Goal: Task Accomplishment & Management: Use online tool/utility

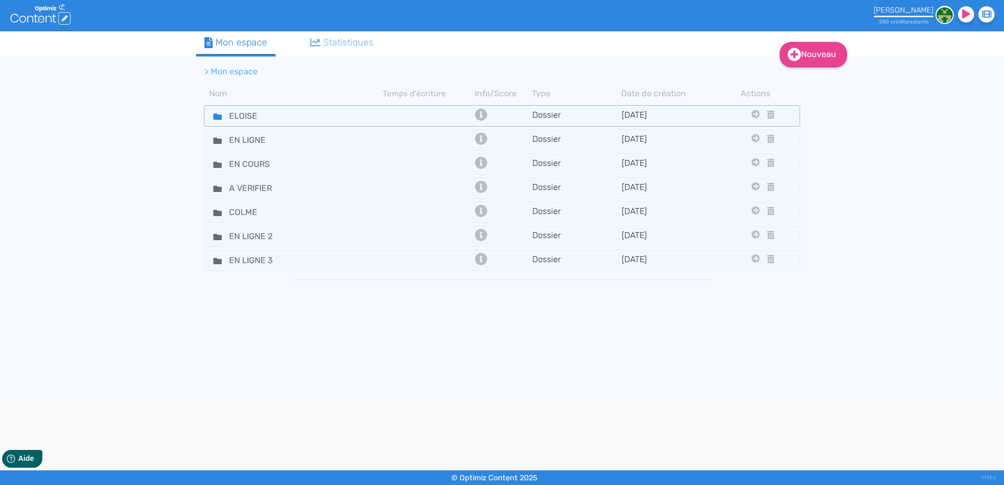
click at [213, 115] on fa-icon at bounding box center [214, 115] width 16 height 15
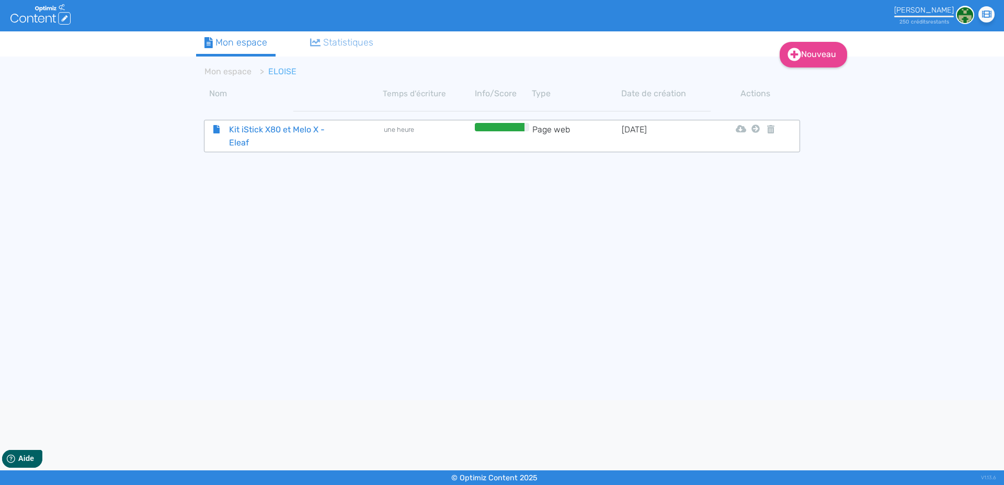
click at [252, 131] on span "Kit iStick X80 et Melo X - Eleaf" at bounding box center [280, 136] width 118 height 26
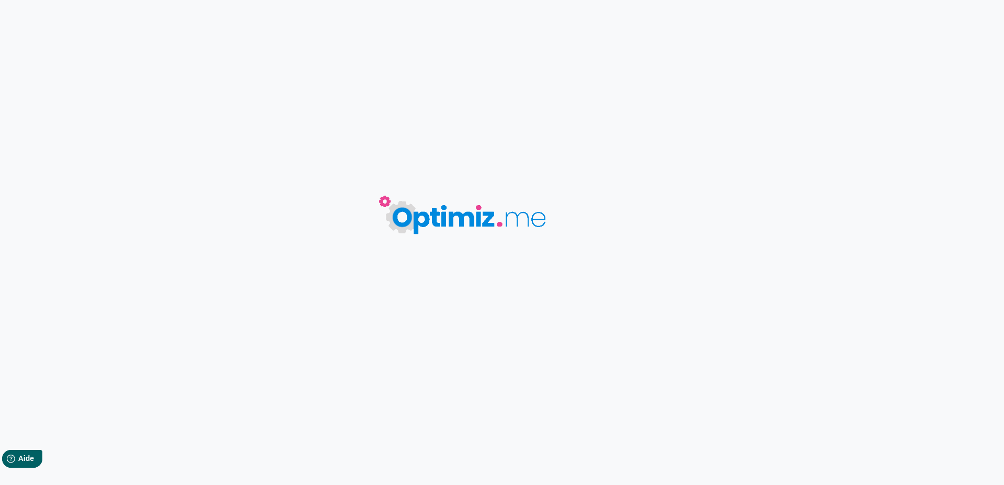
type input "Kit iStick X80 et Melo X - Eleaf"
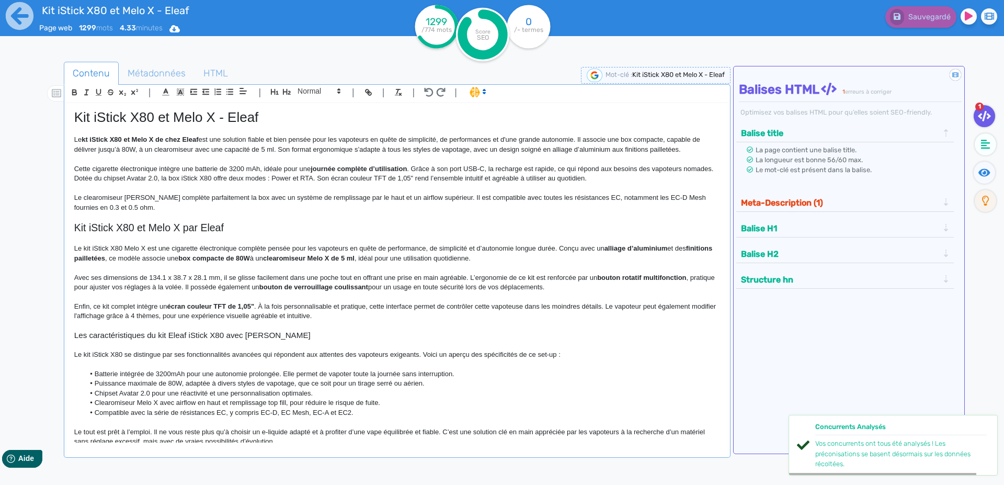
click at [84, 114] on h1 "Kit iStick X80 et Melo X - Eleaf" at bounding box center [397, 117] width 646 height 16
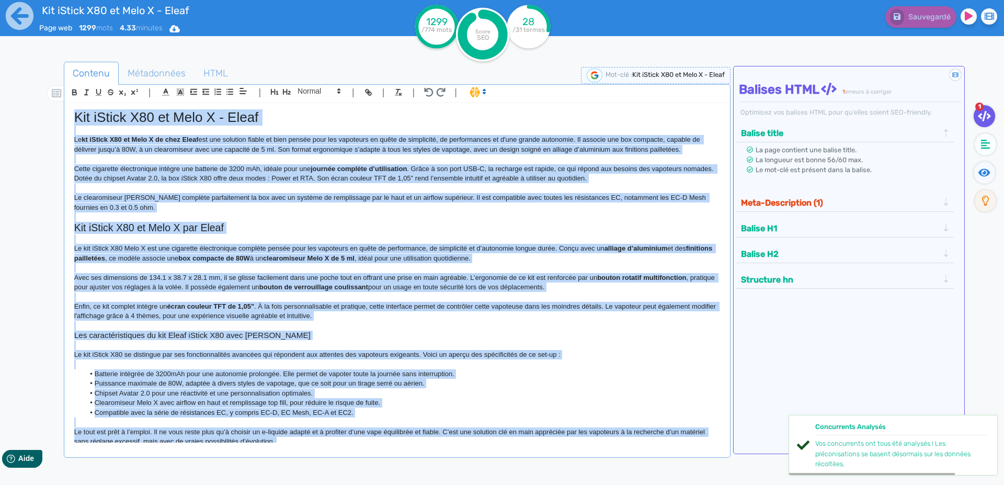
copy div "Lor iPsumd S13 am Cons A - Elits Do ei tEmpor I90 ut Labo E do magn Aliqu eni a…"
click at [153, 77] on span "Métadonnées" at bounding box center [156, 73] width 75 height 28
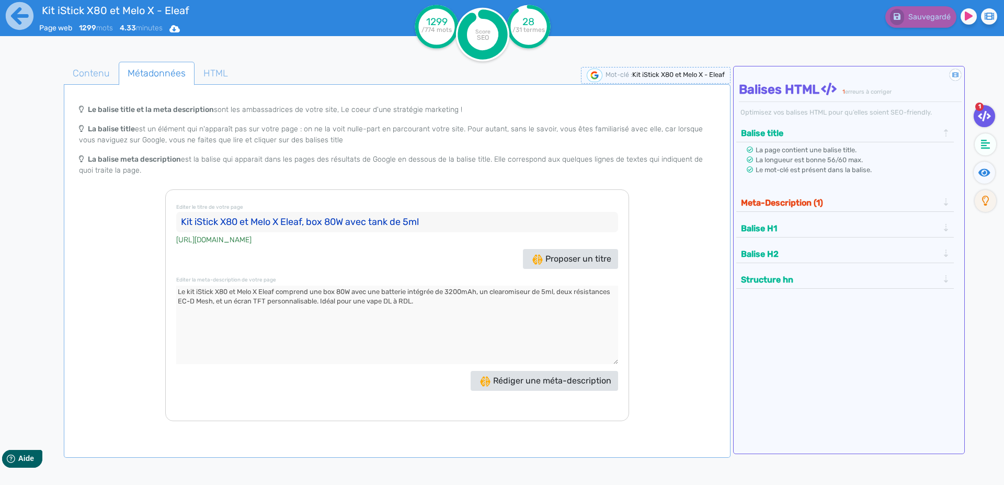
click at [185, 222] on input "Kit iStick X80 et Melo X Eleaf, box 80W avec tank de 5ml" at bounding box center [397, 222] width 442 height 21
click at [182, 291] on textarea at bounding box center [397, 325] width 442 height 78
click at [17, 22] on icon at bounding box center [19, 16] width 29 height 29
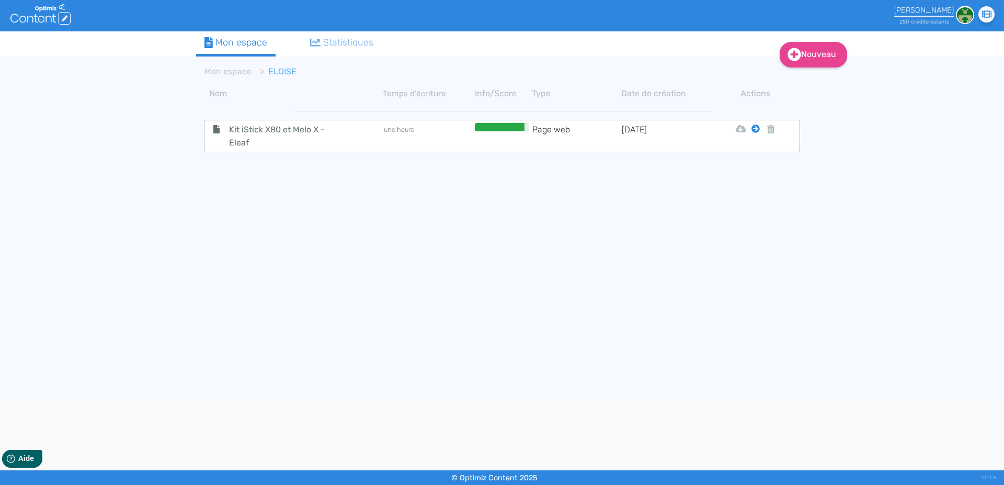
click at [756, 129] on icon at bounding box center [756, 129] width 8 height 8
click at [749, 155] on tbody "Kit iStick X80 et Melo X - Eleaf une heure Page web [DATE] Html Pdf Word Mon Es…" at bounding box center [502, 248] width 612 height 291
click at [754, 129] on icon at bounding box center [756, 129] width 8 height 8
click at [756, 153] on button "Mon Espace" at bounding box center [751, 154] width 90 height 17
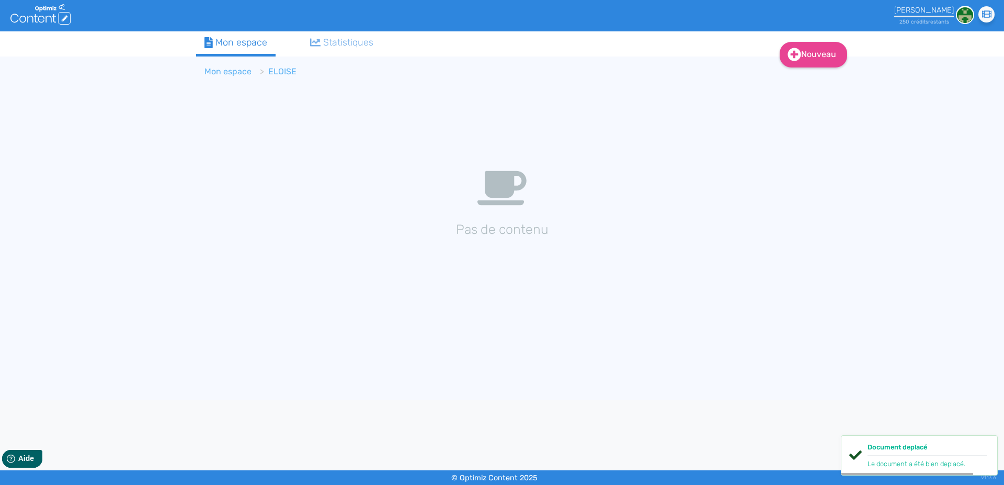
click at [223, 72] on link "Mon espace" at bounding box center [228, 71] width 47 height 10
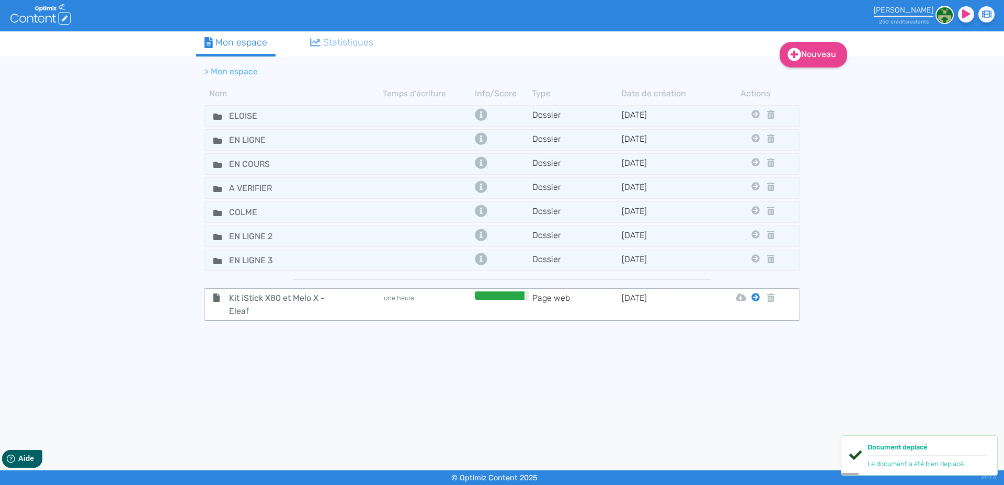
click at [754, 297] on icon at bounding box center [756, 297] width 8 height 8
click at [755, 404] on button "En Ligne 2" at bounding box center [748, 407] width 84 height 17
